Goal: Task Accomplishment & Management: Complete application form

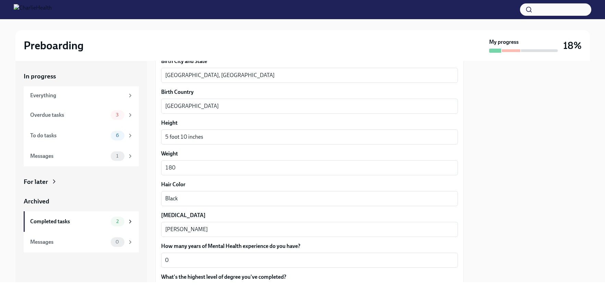
scroll to position [629, 0]
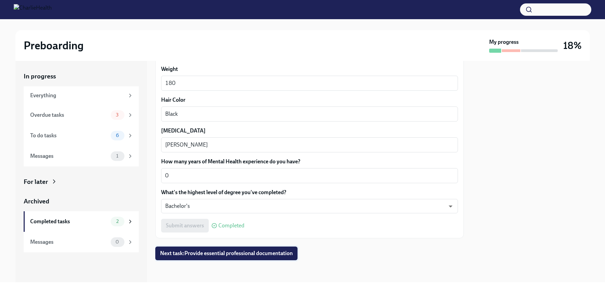
click at [230, 254] on span "Next task : Provide essential professional documentation" at bounding box center [226, 253] width 133 height 7
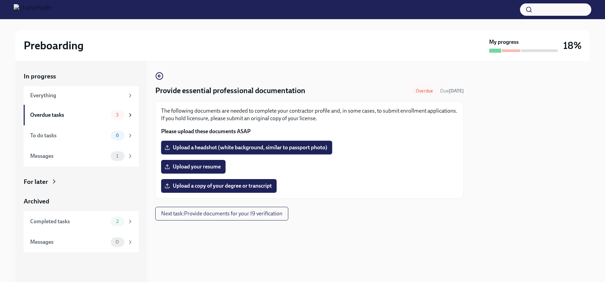
click at [265, 142] on label "Upload a headshot (white background, similar to passport photo)" at bounding box center [246, 148] width 171 height 14
click at [0, 0] on input "Upload a headshot (white background, similar to passport photo)" at bounding box center [0, 0] width 0 height 0
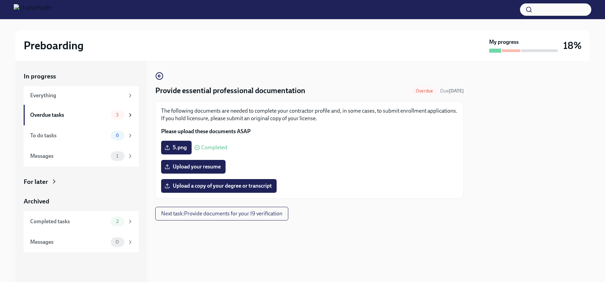
click at [353, 139] on div "The following documents are needed to complete your contractor profile and, in …" at bounding box center [309, 150] width 297 height 86
click at [206, 168] on span "Upload your resume" at bounding box center [193, 167] width 55 height 7
click at [0, 0] on input "Upload your resume" at bounding box center [0, 0] width 0 height 0
click at [196, 190] on span "Upload a copy of your degree or transcript" at bounding box center [219, 186] width 106 height 7
click at [0, 0] on input "Upload a copy of your degree or transcript" at bounding box center [0, 0] width 0 height 0
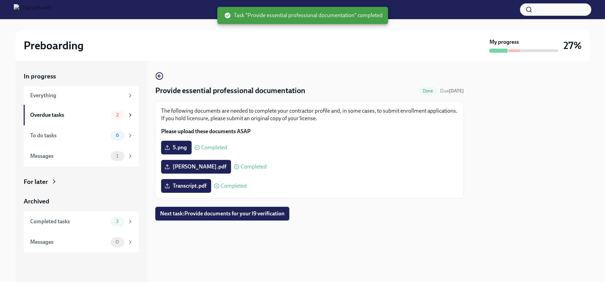
click at [201, 215] on span "Next task : Provide documents for your I9 verification" at bounding box center [222, 213] width 124 height 7
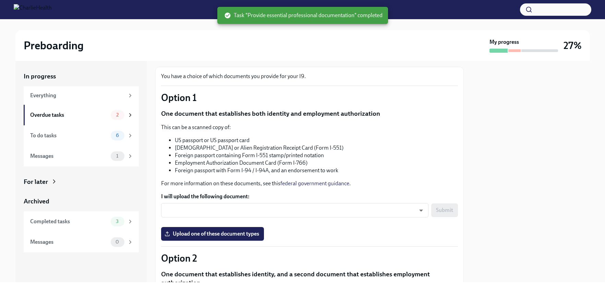
scroll to position [69, 0]
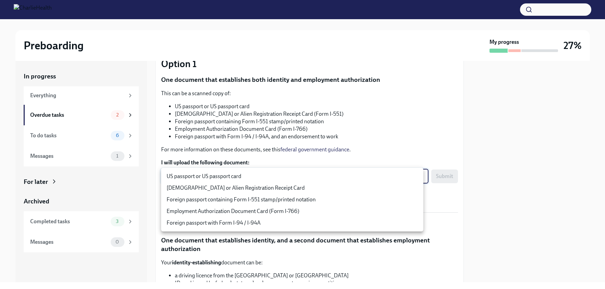
click at [226, 177] on body "Preboarding My progress 27% In progress Everything Overdue tasks 2 To do tasks …" at bounding box center [302, 144] width 605 height 289
click at [240, 176] on li "US passport or US passport card" at bounding box center [292, 177] width 262 height 12
type input "KnYOjnC8x"
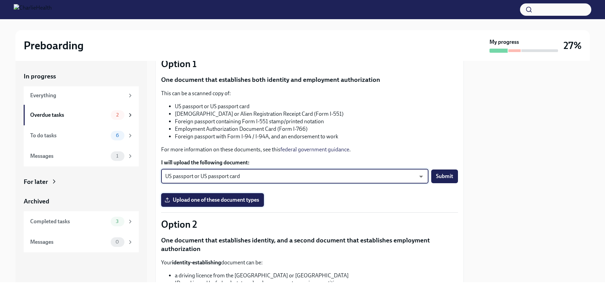
click at [227, 197] on span "Upload one of these document types" at bounding box center [212, 200] width 93 height 7
click at [0, 0] on input "Upload one of these document types" at bounding box center [0, 0] width 0 height 0
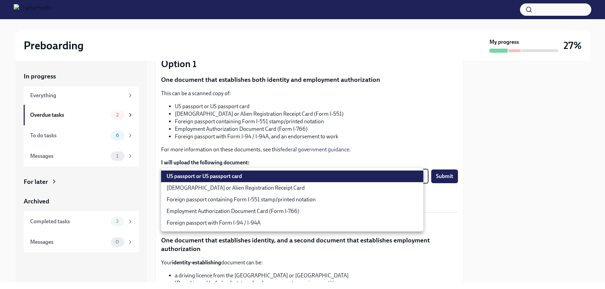
click at [240, 175] on body "Preboarding My progress 27% In progress Everything Overdue tasks 2 To do tasks …" at bounding box center [302, 144] width 605 height 289
click at [259, 157] on div at bounding box center [302, 144] width 605 height 289
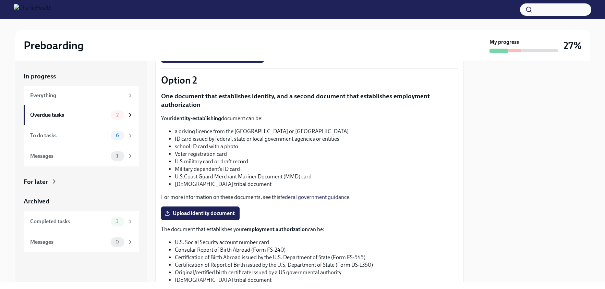
scroll to position [240, 0]
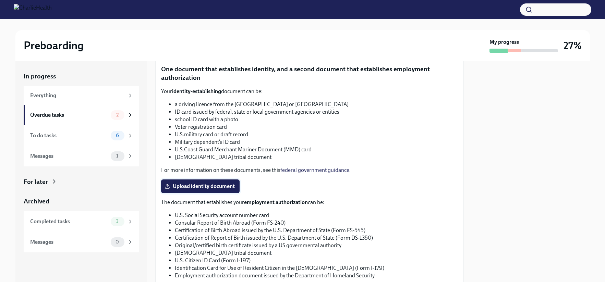
click at [194, 186] on span "Upload identity document" at bounding box center [200, 186] width 69 height 7
click at [0, 0] on input "Upload identity document" at bounding box center [0, 0] width 0 height 0
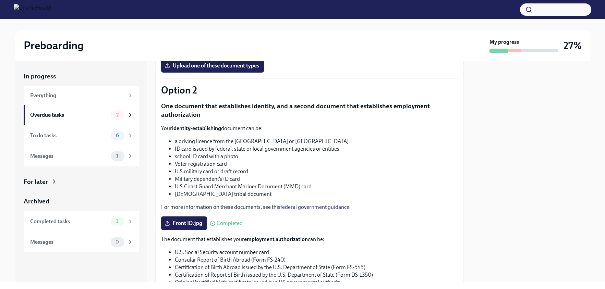
scroll to position [279, 0]
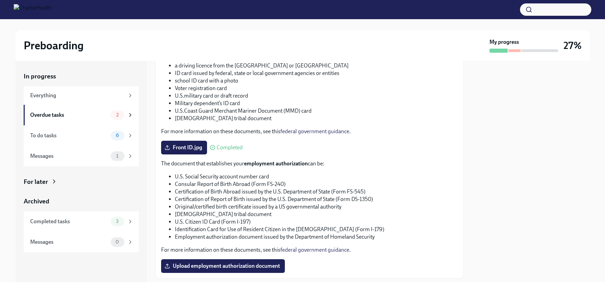
click at [232, 147] on span "Completed" at bounding box center [230, 147] width 26 height 5
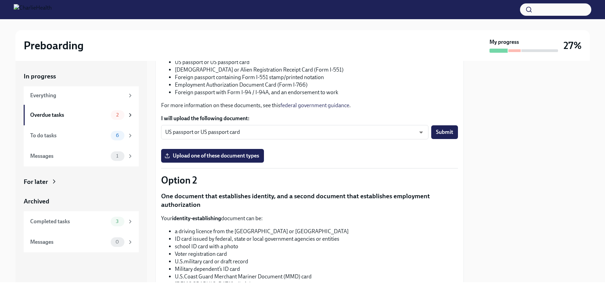
scroll to position [107, 0]
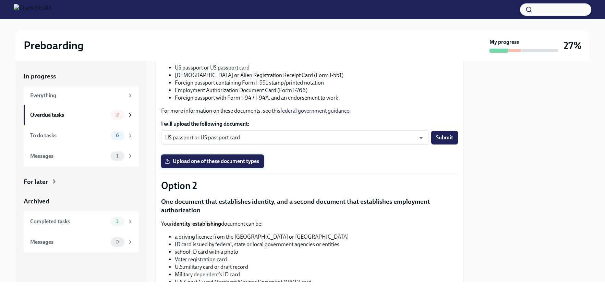
click at [220, 159] on span "Upload one of these document types" at bounding box center [212, 161] width 93 height 7
click at [0, 0] on input "Upload one of these document types" at bounding box center [0, 0] width 0 height 0
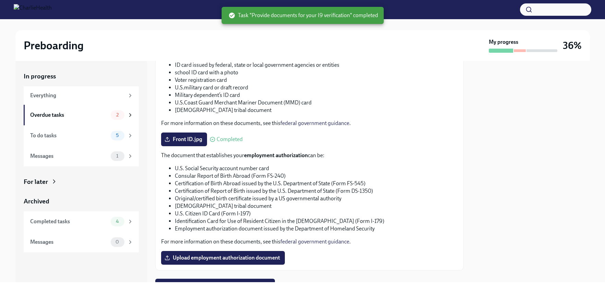
scroll to position [319, 0]
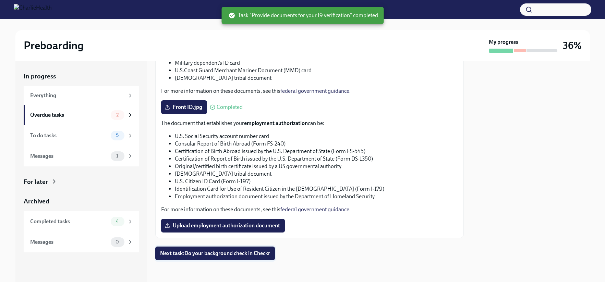
click at [239, 249] on button "Next task : Do your background check in Checkr" at bounding box center [215, 254] width 120 height 14
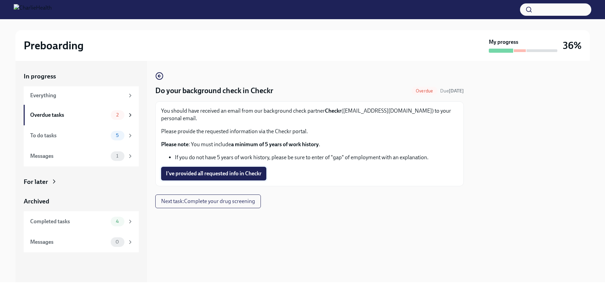
click at [254, 170] on span "I've provided all requested info in Checkr" at bounding box center [214, 173] width 96 height 7
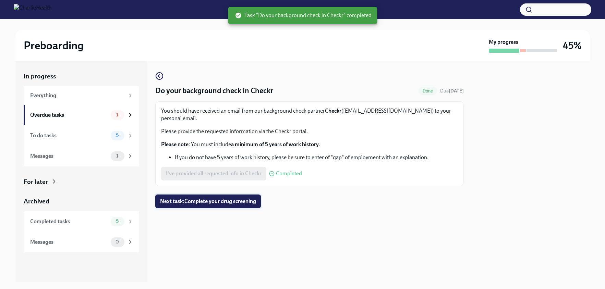
click at [240, 198] on button "Next task : Complete your drug screening" at bounding box center [208, 202] width 106 height 14
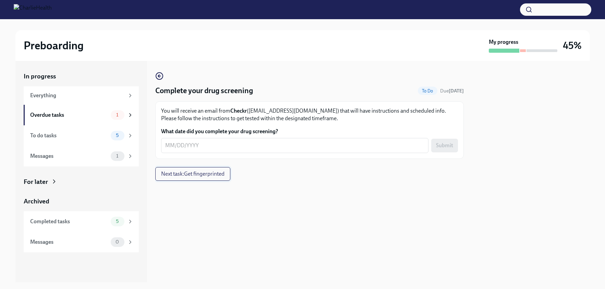
click at [220, 174] on span "Next task : Get fingerprinted" at bounding box center [192, 174] width 63 height 7
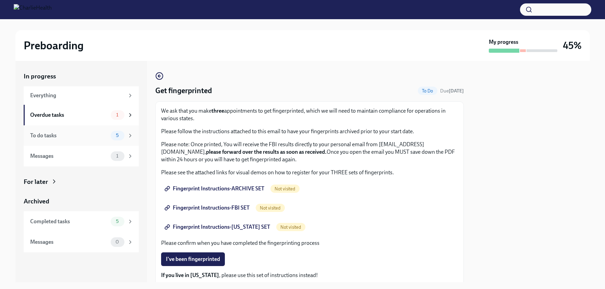
click at [129, 135] on icon at bounding box center [130, 136] width 6 height 6
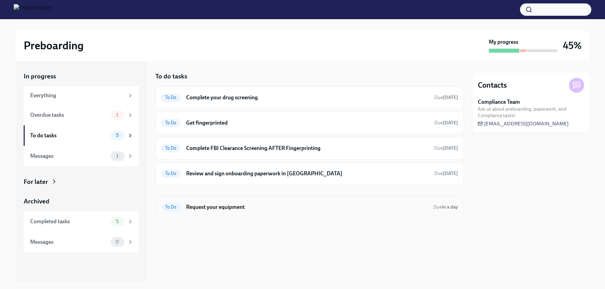
click at [221, 208] on h6 "Request your equipment" at bounding box center [307, 208] width 242 height 8
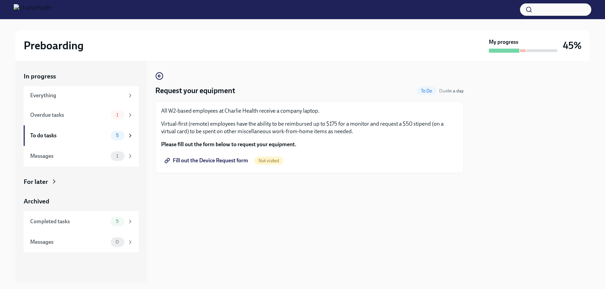
click at [224, 162] on span "Fill out the Device Request form" at bounding box center [207, 160] width 82 height 7
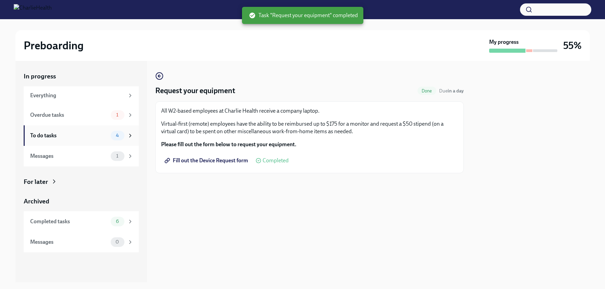
click at [79, 137] on div "To do tasks" at bounding box center [69, 136] width 78 height 8
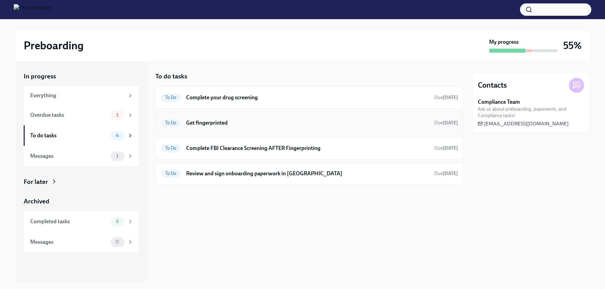
click at [201, 121] on h6 "Get fingerprinted" at bounding box center [307, 123] width 243 height 8
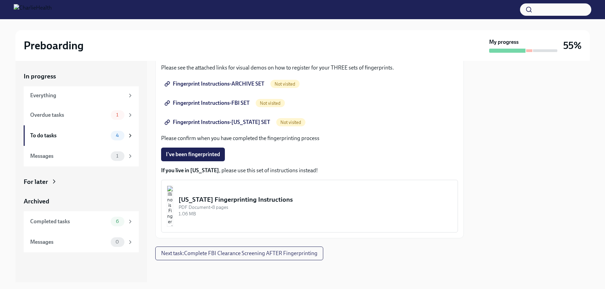
scroll to position [71, 0]
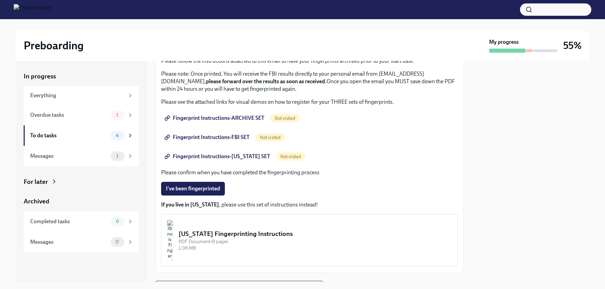
click at [229, 115] on span "Fingerprint Instructions-ARCHIVE SET" at bounding box center [215, 118] width 98 height 7
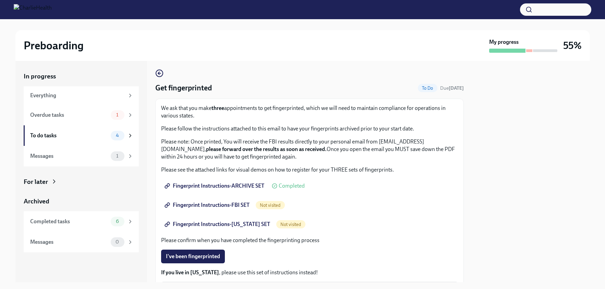
scroll to position [0, 0]
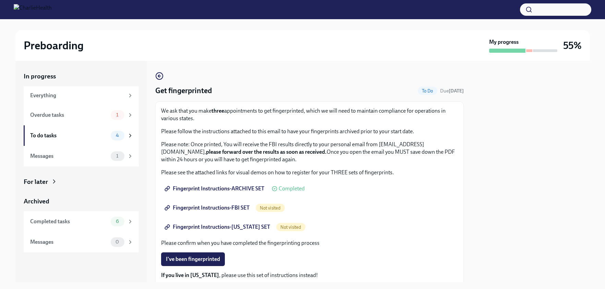
click at [248, 208] on span "Fingerprint Instructions-FBI SET" at bounding box center [208, 208] width 84 height 7
click at [240, 208] on span "Fingerprint Instructions-FBI SET" at bounding box center [208, 208] width 84 height 7
click at [201, 227] on span "Fingerprint Instructions-[US_STATE] SET" at bounding box center [218, 227] width 104 height 7
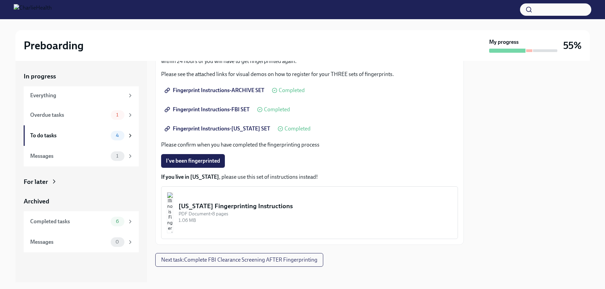
scroll to position [105, 0]
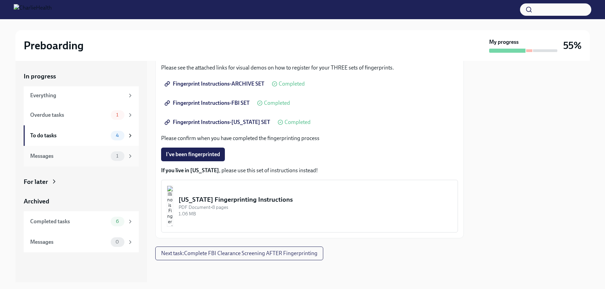
click at [44, 156] on div "Messages" at bounding box center [69, 157] width 78 height 8
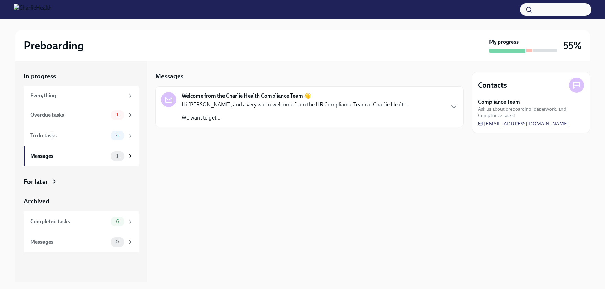
click at [246, 109] on div "Hi [PERSON_NAME], and a very warm welcome from the HR Compliance Team at Charli…" at bounding box center [295, 111] width 226 height 21
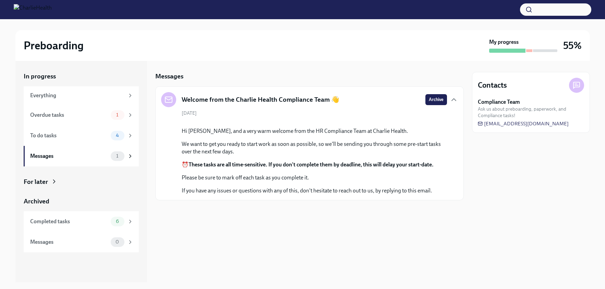
scroll to position [15, 0]
click at [66, 132] on div "To do tasks" at bounding box center [69, 136] width 78 height 8
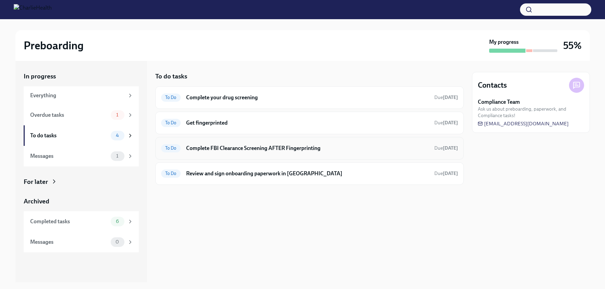
click at [233, 150] on h6 "Complete FBI Clearance Screening AFTER Fingerprinting" at bounding box center [307, 149] width 243 height 8
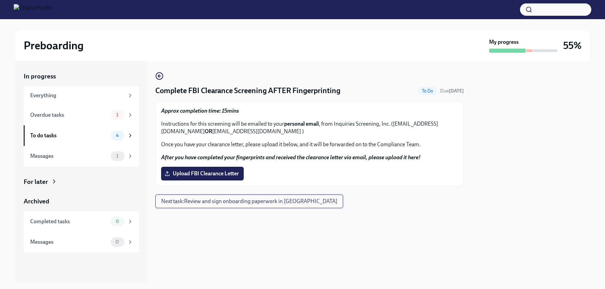
click at [213, 199] on span "Next task : Review and sign onboarding paperwork in [GEOGRAPHIC_DATA]" at bounding box center [249, 201] width 176 height 7
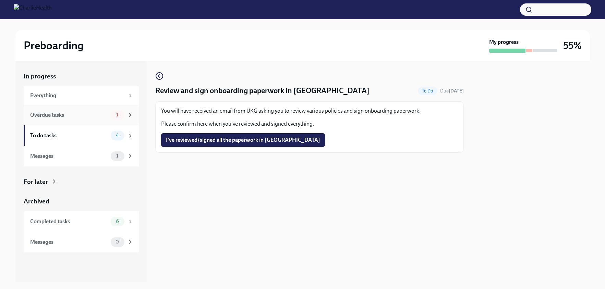
click at [63, 119] on div "Overdue tasks 1" at bounding box center [81, 115] width 103 height 10
